Goal: Find specific page/section: Find specific page/section

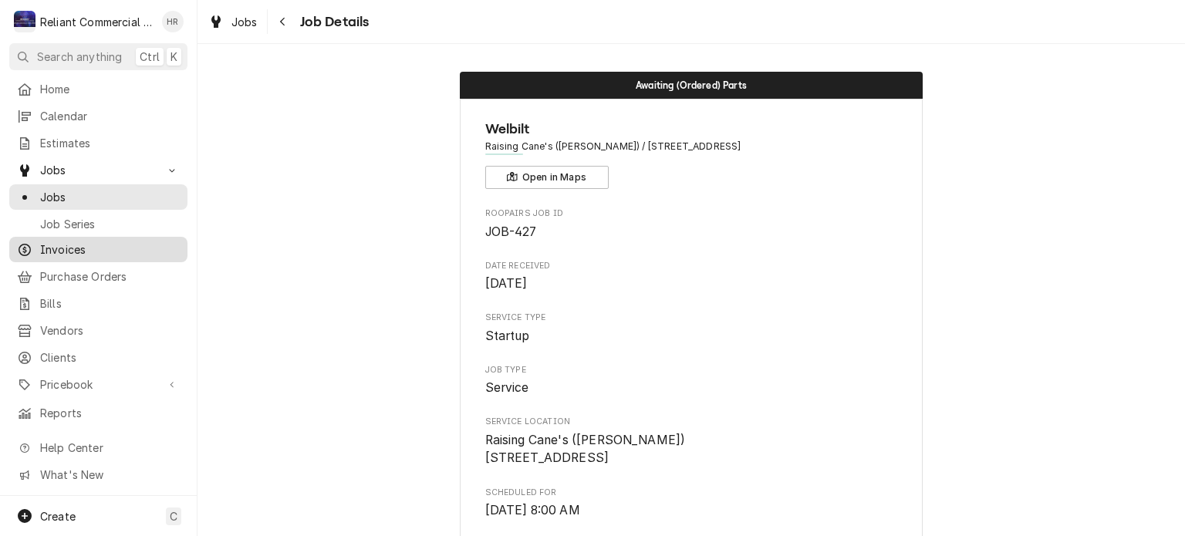
click at [80, 245] on span "Invoices" at bounding box center [110, 250] width 140 height 16
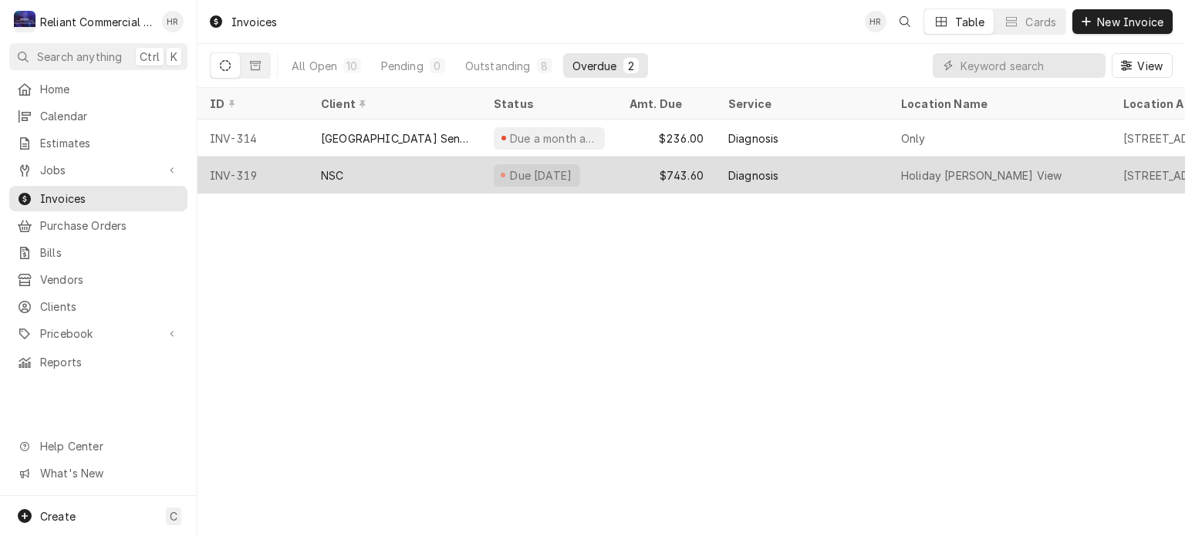
click at [405, 182] on div "NSC" at bounding box center [395, 175] width 173 height 37
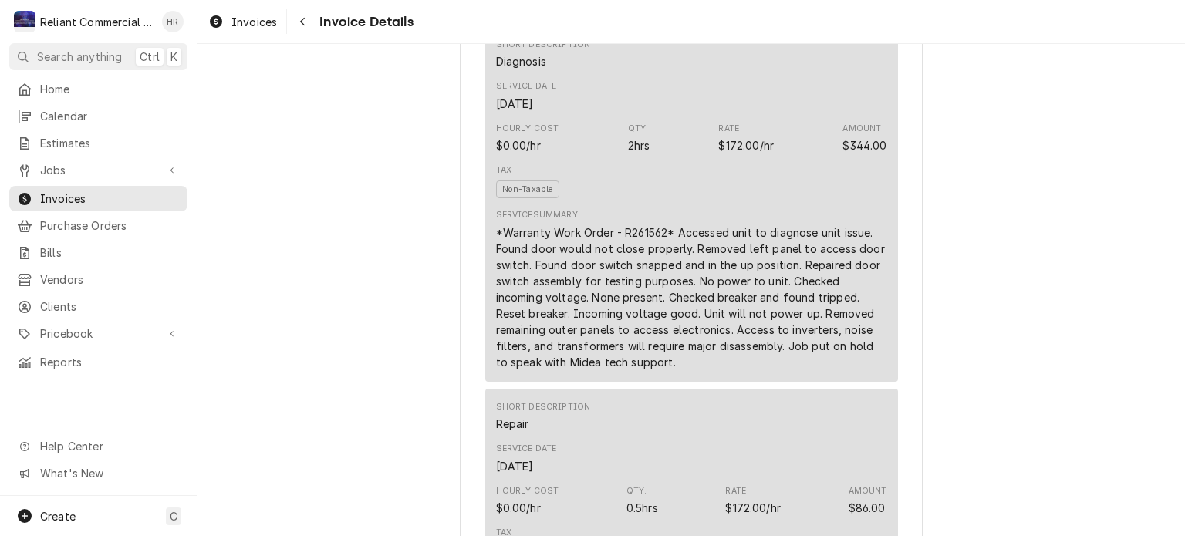
scroll to position [1221, 0]
